Goal: Information Seeking & Learning: Learn about a topic

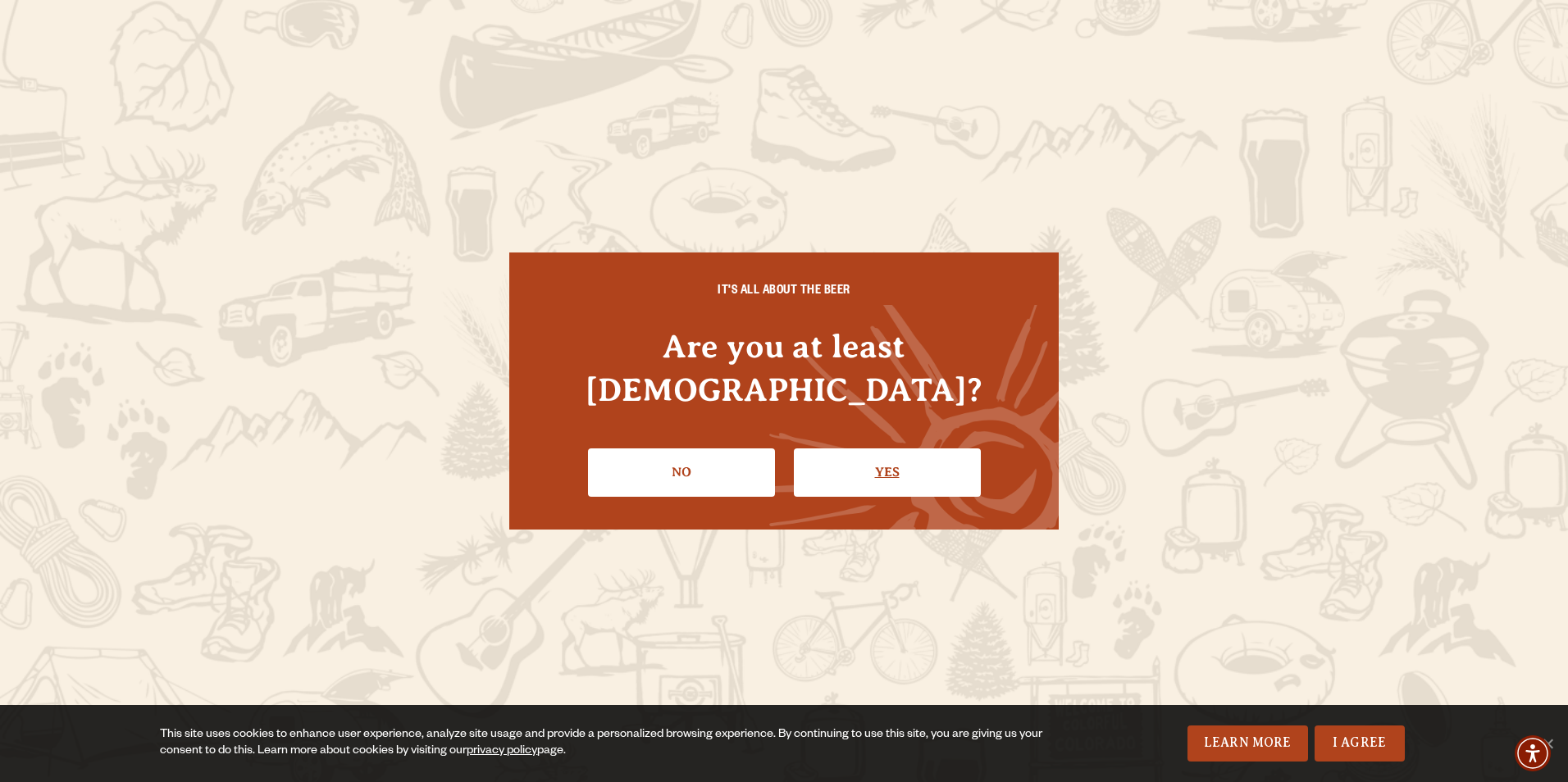
click at [829, 448] on link "Yes" at bounding box center [887, 471] width 187 height 48
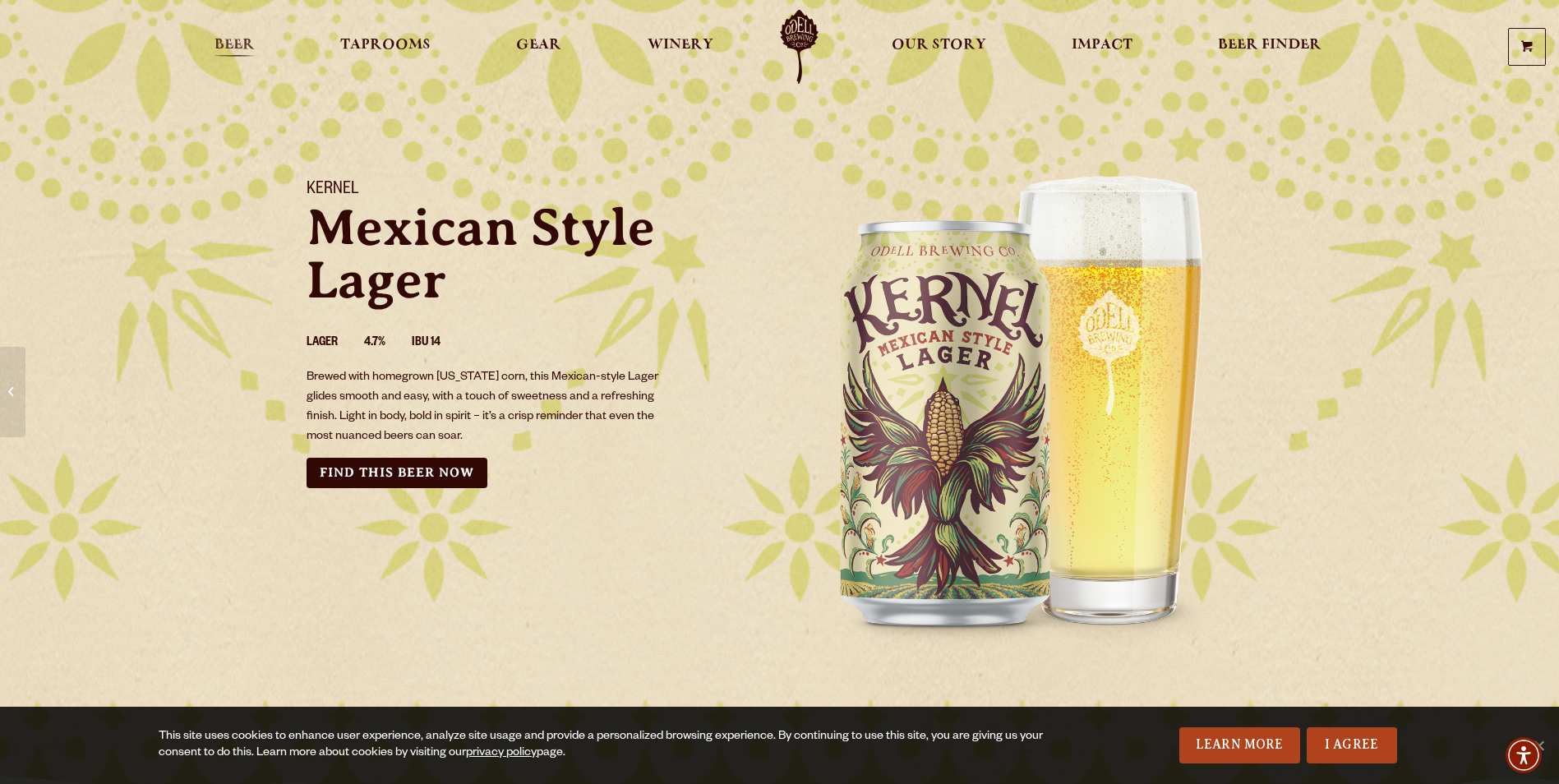
click at [259, 37] on link "Beer" at bounding box center [234, 46] width 62 height 74
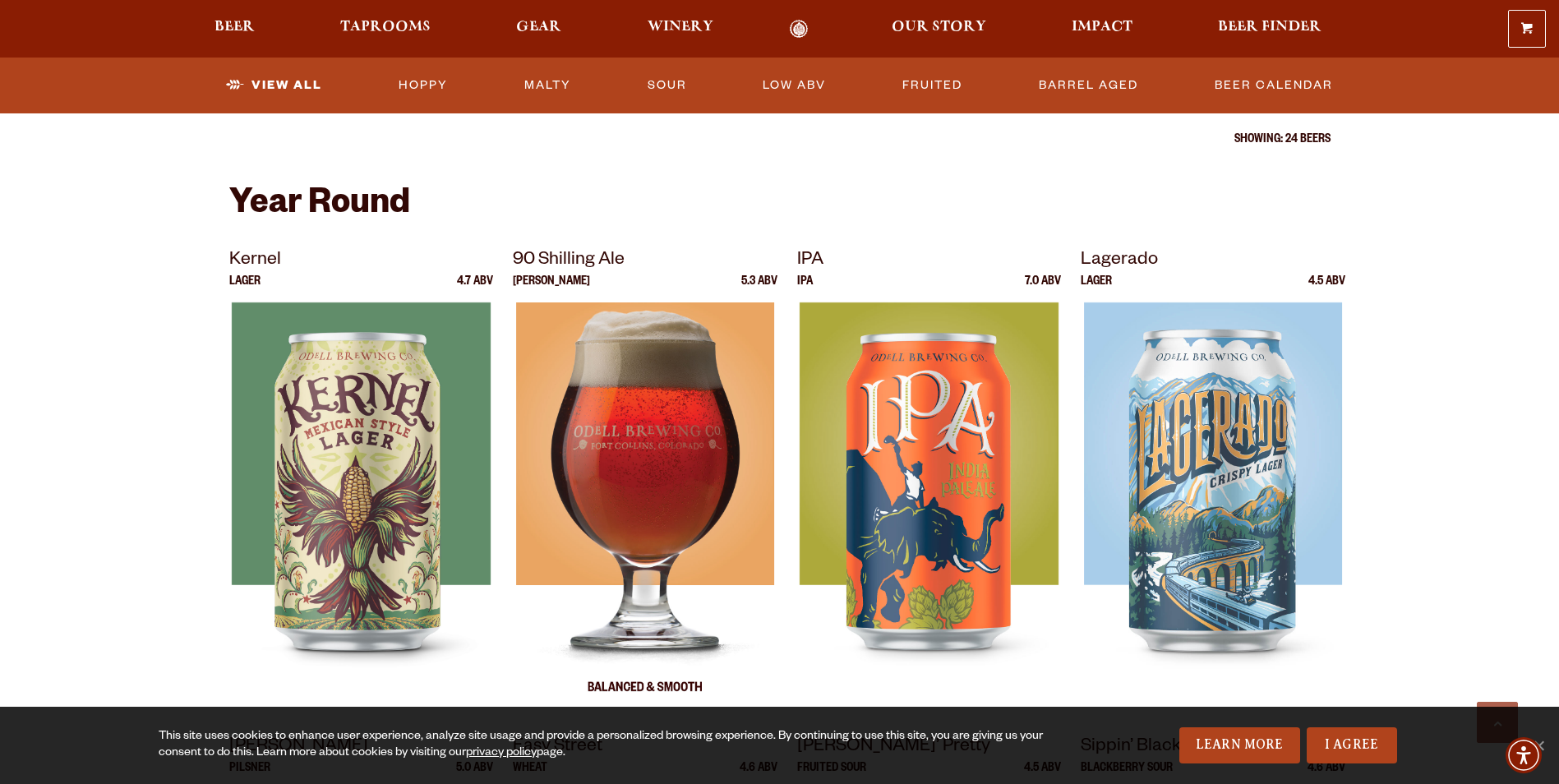
scroll to position [575, 0]
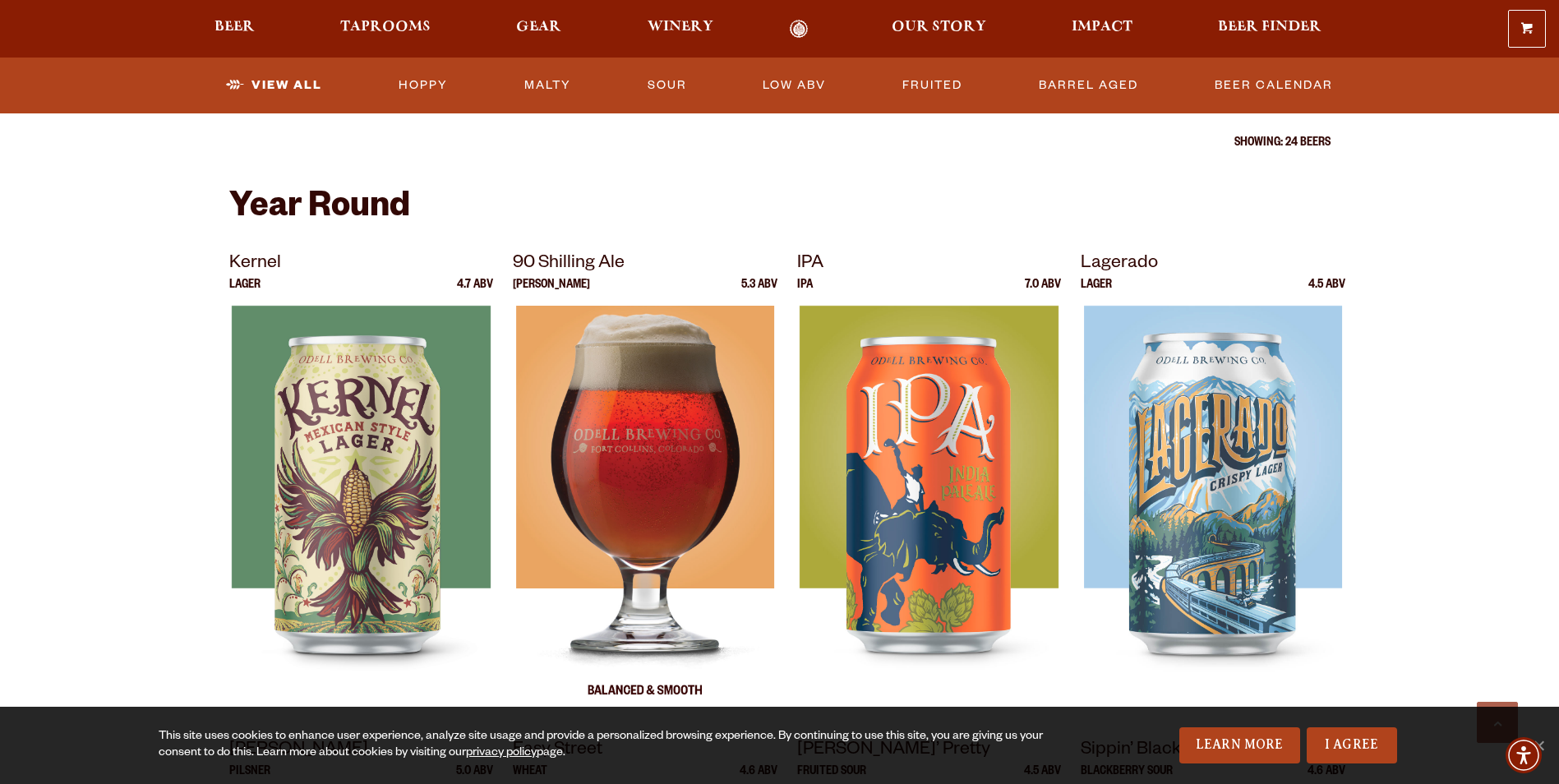
click at [662, 469] on img at bounding box center [645, 511] width 259 height 411
